Goal: Information Seeking & Learning: Learn about a topic

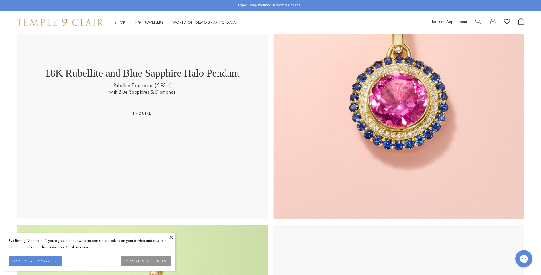
scroll to position [198, 0]
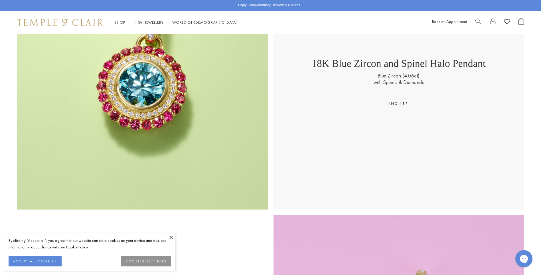
scroll to position [571, 0]
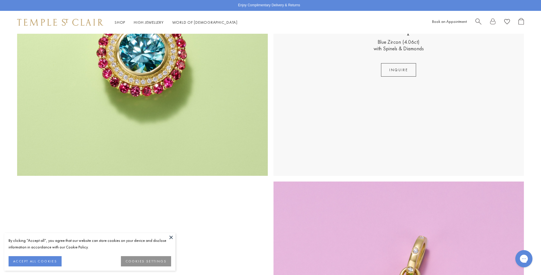
click at [170, 237] on button at bounding box center [171, 237] width 9 height 9
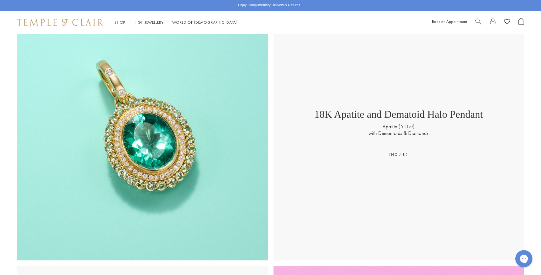
scroll to position [999, 0]
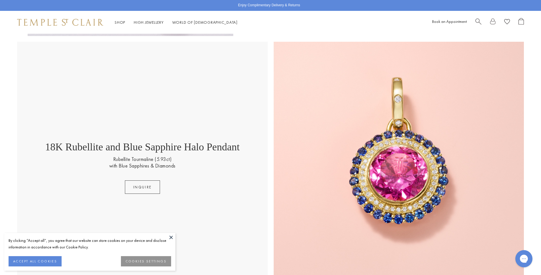
click at [206, 64] on div "18K Rubellite and Blue Sapphire Halo Pendant Rubellite Tourmaline (5.93ct) with…" at bounding box center [142, 167] width 251 height 251
